Goal: Task Accomplishment & Management: Manage account settings

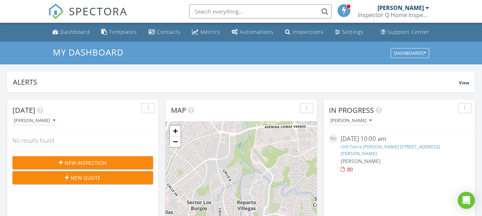
scroll to position [660, 493]
click at [348, 150] on link "Urb Tierra Alta II Calle Los Gavilanes L2, Guaynabo , PR 00969" at bounding box center [390, 150] width 99 height 13
click at [347, 145] on link "Urb Tierra Alta II Calle Los Gavilanes L2, Guaynabo , PR 00969" at bounding box center [390, 150] width 99 height 13
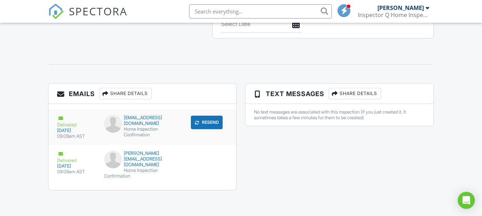
click at [205, 118] on button "Resend" at bounding box center [207, 123] width 32 height 14
